Goal: Check status: Check status

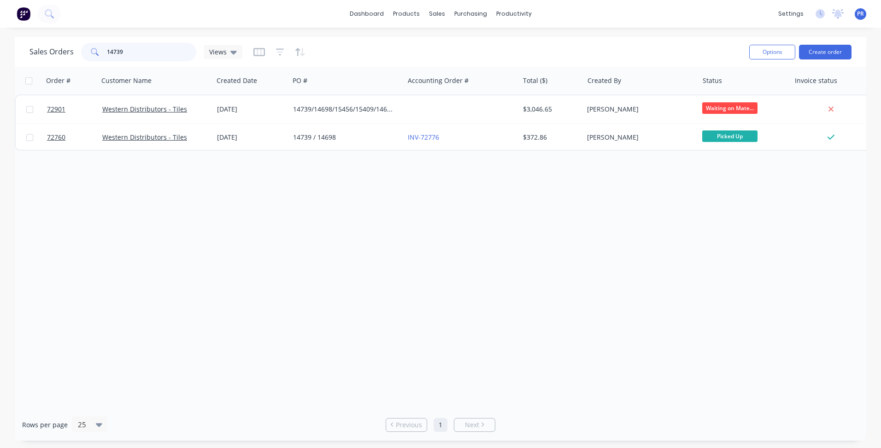
drag, startPoint x: 136, startPoint y: 47, endPoint x: 11, endPoint y: 53, distance: 125.4
click at [31, 53] on div "Sales Orders 14739 Views" at bounding box center [135, 52] width 213 height 18
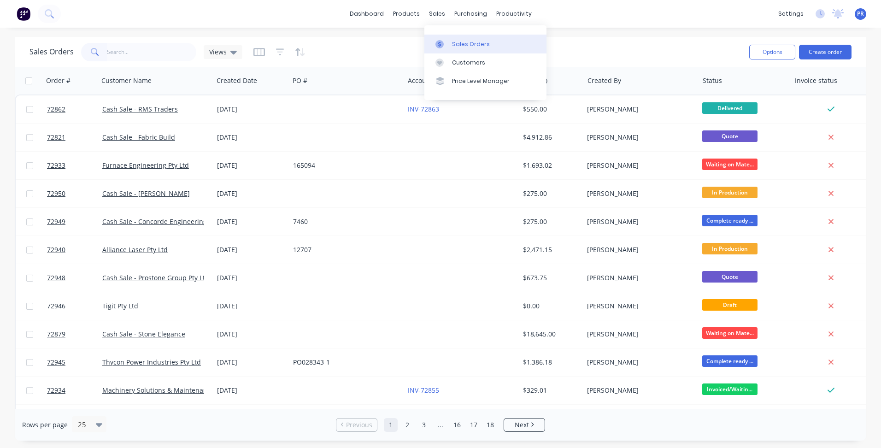
click at [452, 46] on div "Sales Orders" at bounding box center [471, 44] width 38 height 8
click at [134, 53] on input "text" at bounding box center [152, 52] width 90 height 18
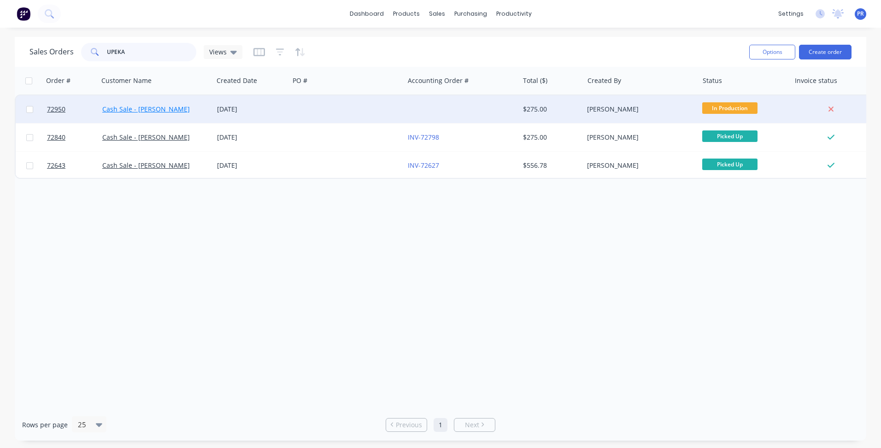
type input "UPEKA"
click at [161, 110] on link "Cash Sale - [PERSON_NAME]" at bounding box center [146, 109] width 88 height 9
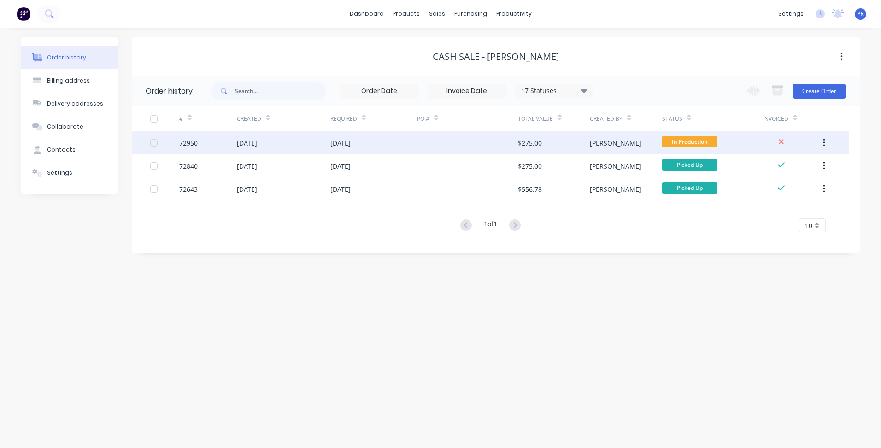
click at [257, 142] on div "[DATE]" at bounding box center [247, 143] width 20 height 10
